Goal: Task Accomplishment & Management: Use online tool/utility

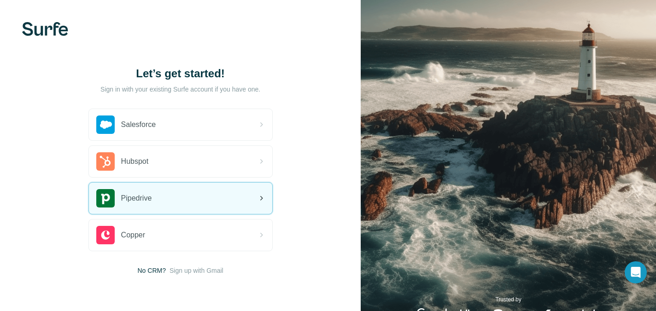
click at [202, 204] on div "Pipedrive" at bounding box center [180, 198] width 183 height 31
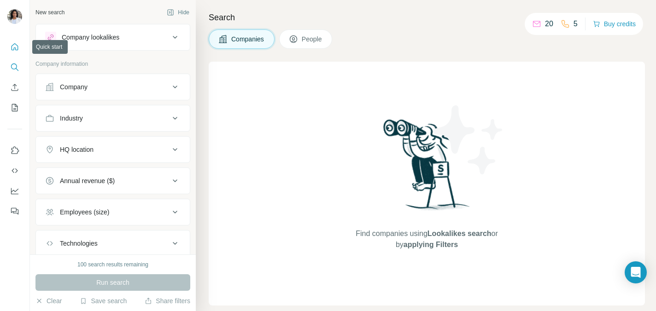
click at [12, 50] on icon "Quick start" at bounding box center [15, 46] width 7 height 7
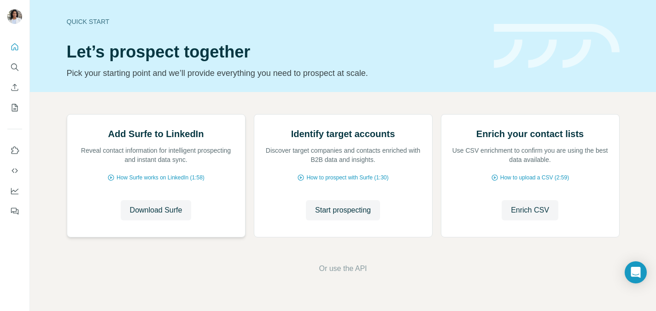
scroll to position [43, 0]
click at [155, 216] on span "Download Surfe" at bounding box center [156, 210] width 53 height 11
